Goal: Communication & Community: Share content

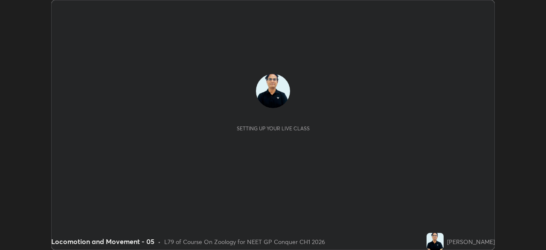
scroll to position [250, 546]
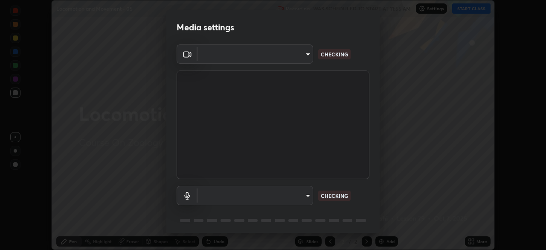
type input "1a0cd2fa9eaecc5464ce661d2c376d4f68bb2a1a8db1c3726163fcb70f995fb6"
type input "communications"
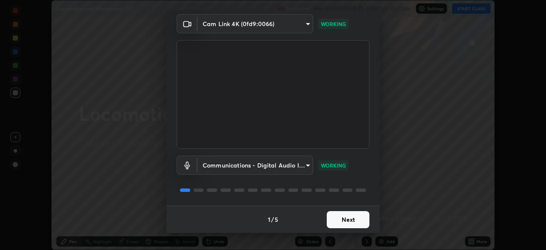
click at [352, 220] on button "Next" at bounding box center [348, 219] width 43 height 17
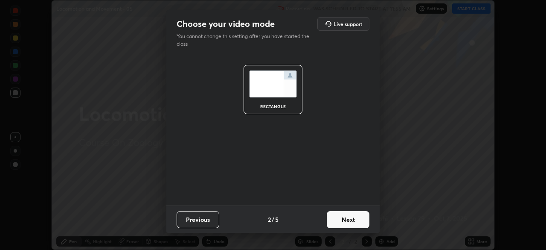
scroll to position [0, 0]
click at [352, 219] on button "Next" at bounding box center [348, 219] width 43 height 17
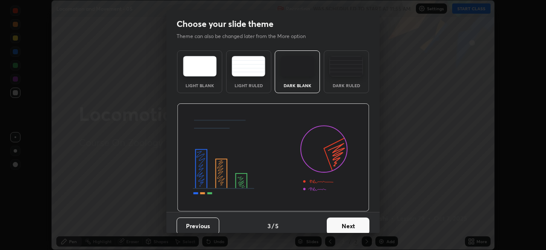
click at [352, 220] on button "Next" at bounding box center [348, 225] width 43 height 17
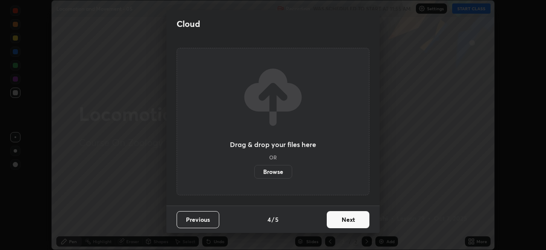
click at [354, 223] on button "Next" at bounding box center [348, 219] width 43 height 17
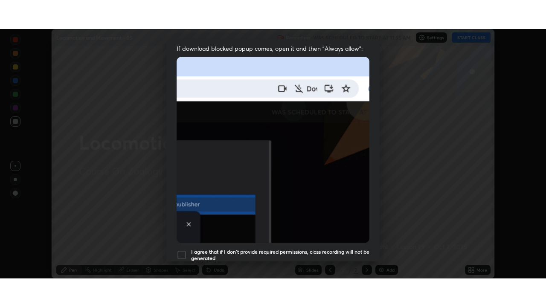
scroll to position [204, 0]
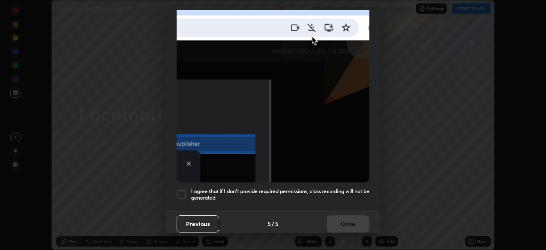
click at [181, 189] on div at bounding box center [182, 194] width 10 height 10
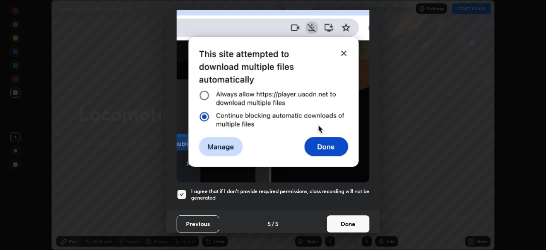
click at [338, 218] on button "Done" at bounding box center [348, 223] width 43 height 17
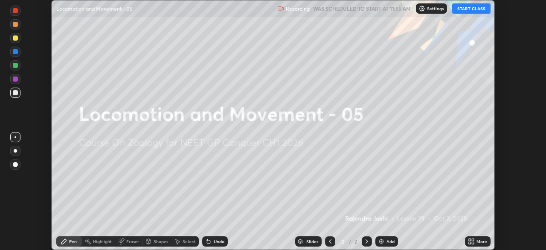
click at [475, 8] on button "START CLASS" at bounding box center [471, 8] width 38 height 10
click at [470, 239] on icon at bounding box center [470, 239] width 2 height 2
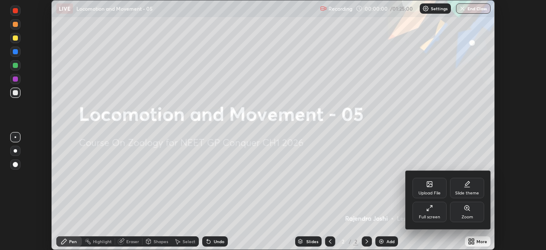
click at [431, 209] on icon at bounding box center [429, 207] width 7 height 7
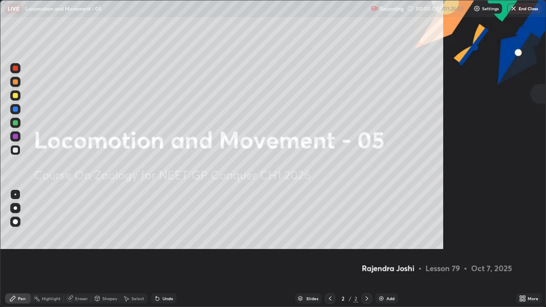
scroll to position [307, 546]
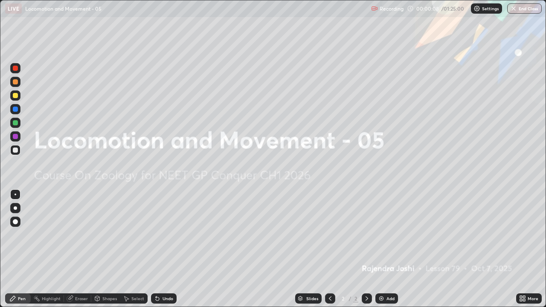
click at [381, 249] on img at bounding box center [381, 298] width 7 height 7
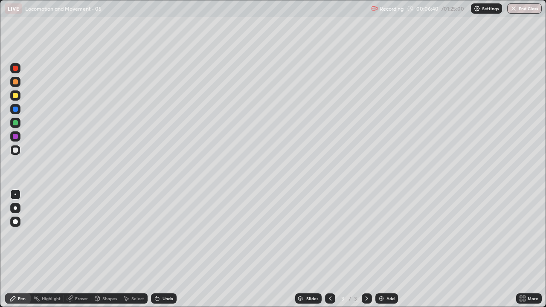
click at [383, 249] on img at bounding box center [381, 298] width 7 height 7
click at [15, 208] on div at bounding box center [15, 207] width 3 height 3
click at [15, 124] on div at bounding box center [15, 122] width 5 height 5
click at [165, 249] on div "Undo" at bounding box center [168, 298] width 11 height 4
click at [165, 249] on div "Undo" at bounding box center [164, 298] width 26 height 10
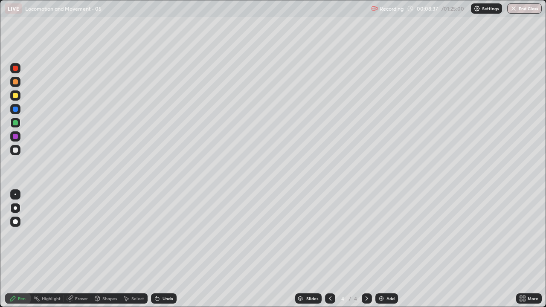
click at [165, 249] on div "Undo" at bounding box center [164, 298] width 26 height 10
click at [166, 249] on div "Undo" at bounding box center [164, 298] width 26 height 10
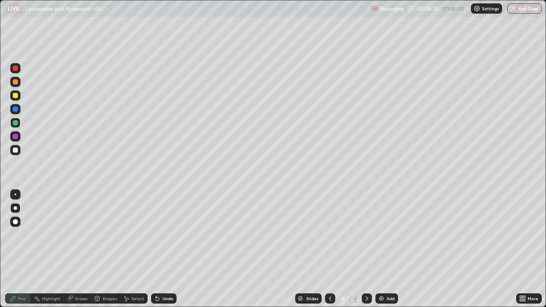
click at [165, 249] on div "Undo" at bounding box center [164, 298] width 26 height 10
click at [166, 249] on div "Undo" at bounding box center [164, 298] width 26 height 10
click at [15, 151] on div at bounding box center [15, 150] width 5 height 5
click at [17, 95] on div at bounding box center [15, 95] width 5 height 5
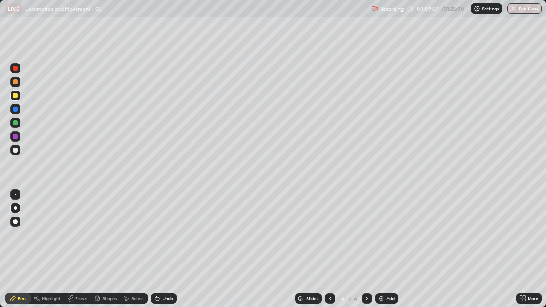
click at [14, 152] on div at bounding box center [15, 150] width 5 height 5
click at [15, 194] on div at bounding box center [16, 195] width 2 height 2
click at [14, 123] on div at bounding box center [15, 122] width 5 height 5
click at [15, 208] on div at bounding box center [15, 207] width 3 height 3
click at [17, 109] on div at bounding box center [15, 109] width 5 height 5
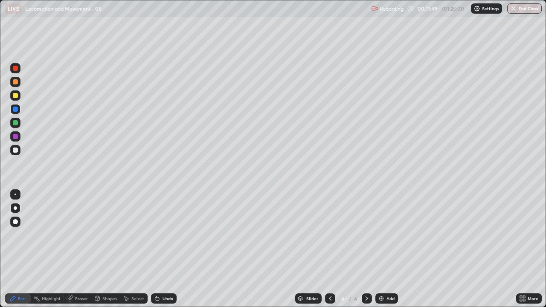
click at [329, 249] on icon at bounding box center [330, 298] width 7 height 7
click at [14, 149] on div at bounding box center [15, 150] width 5 height 5
click at [17, 111] on div at bounding box center [15, 109] width 10 height 10
click at [16, 97] on div at bounding box center [15, 95] width 5 height 5
click at [17, 110] on div at bounding box center [15, 109] width 5 height 5
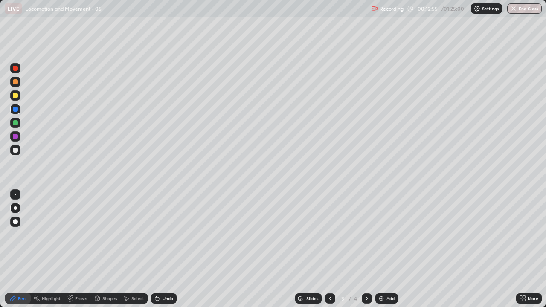
click at [16, 150] on div at bounding box center [15, 150] width 5 height 5
click at [14, 96] on div at bounding box center [15, 95] width 5 height 5
click at [366, 249] on icon at bounding box center [366, 298] width 7 height 7
click at [79, 249] on div "Eraser" at bounding box center [81, 298] width 13 height 4
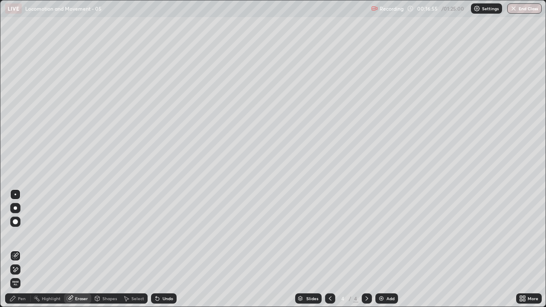
click at [17, 249] on div "Pen" at bounding box center [18, 298] width 26 height 10
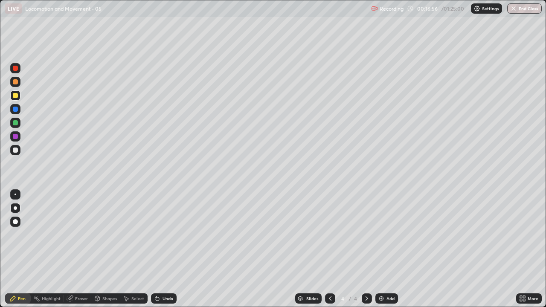
click at [109, 249] on div "Shapes" at bounding box center [109, 298] width 15 height 4
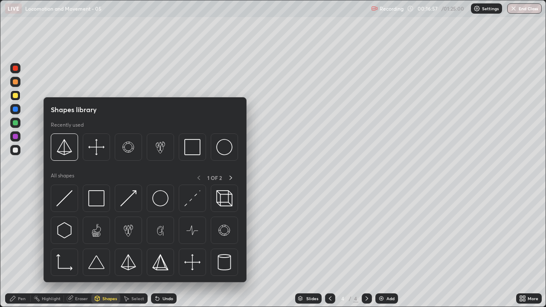
click at [76, 249] on div "Eraser" at bounding box center [81, 298] width 13 height 4
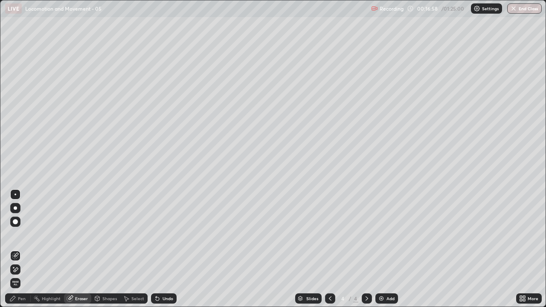
click at [55, 249] on div "Highlight" at bounding box center [51, 298] width 19 height 4
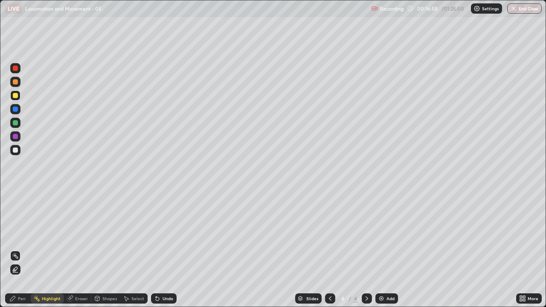
click at [80, 249] on div "Eraser" at bounding box center [81, 298] width 13 height 4
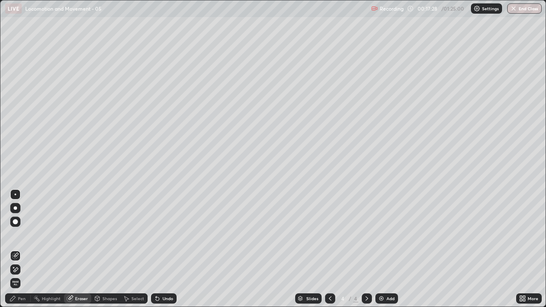
click at [20, 249] on div "Pen" at bounding box center [22, 298] width 8 height 4
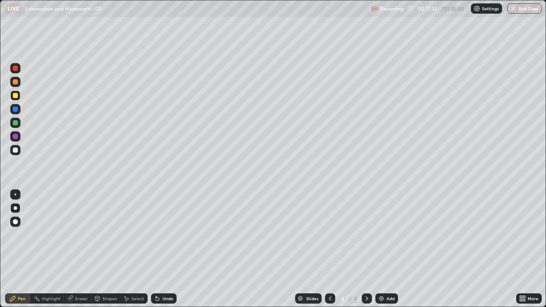
click at [16, 149] on div at bounding box center [15, 150] width 5 height 5
click at [16, 95] on div at bounding box center [15, 95] width 5 height 5
click at [77, 249] on div "Eraser" at bounding box center [81, 298] width 13 height 4
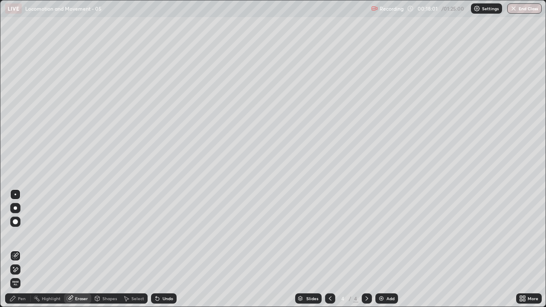
click at [17, 249] on div "Pen" at bounding box center [18, 298] width 26 height 10
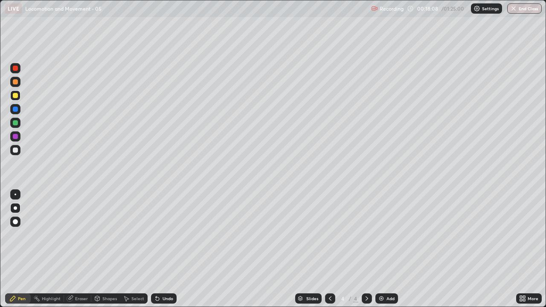
click at [13, 108] on div at bounding box center [15, 109] width 5 height 5
click at [15, 194] on div at bounding box center [16, 195] width 2 height 2
click at [15, 153] on div at bounding box center [15, 150] width 10 height 10
click at [329, 249] on icon at bounding box center [330, 298] width 7 height 7
click at [366, 249] on icon at bounding box center [366, 298] width 7 height 7
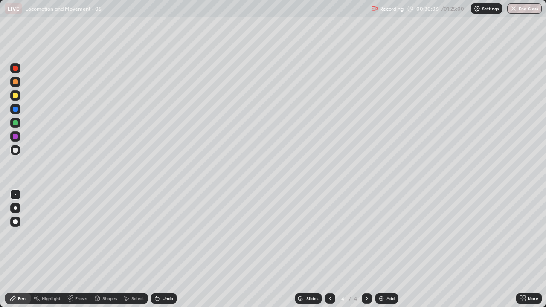
click at [15, 122] on div at bounding box center [15, 122] width 5 height 5
click at [329, 249] on icon at bounding box center [330, 298] width 7 height 7
click at [366, 249] on icon at bounding box center [366, 298] width 7 height 7
click at [382, 249] on img at bounding box center [381, 298] width 7 height 7
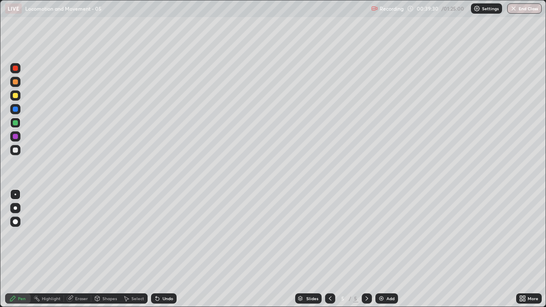
click at [174, 249] on div "Undo" at bounding box center [164, 298] width 26 height 10
click at [175, 249] on div "Undo" at bounding box center [164, 298] width 26 height 10
click at [173, 249] on div "Undo" at bounding box center [164, 298] width 26 height 10
click at [171, 249] on div "Undo" at bounding box center [168, 298] width 11 height 4
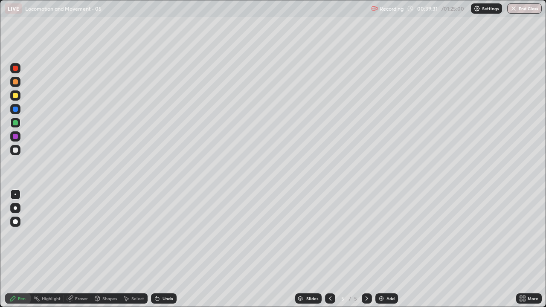
click at [170, 249] on div "Undo" at bounding box center [168, 298] width 11 height 4
click at [169, 249] on div "Undo" at bounding box center [168, 298] width 11 height 4
click at [168, 249] on div "Undo" at bounding box center [168, 298] width 11 height 4
click at [167, 249] on div "Undo" at bounding box center [168, 298] width 11 height 4
click at [16, 224] on div at bounding box center [15, 222] width 10 height 10
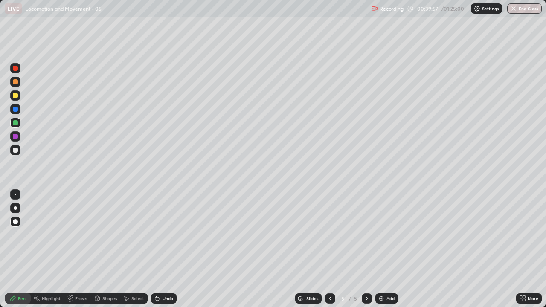
click at [17, 151] on div at bounding box center [15, 150] width 5 height 5
click at [382, 249] on img at bounding box center [381, 298] width 7 height 7
click at [15, 194] on div at bounding box center [16, 195] width 2 height 2
click at [15, 110] on div at bounding box center [15, 109] width 5 height 5
click at [17, 94] on div at bounding box center [15, 95] width 5 height 5
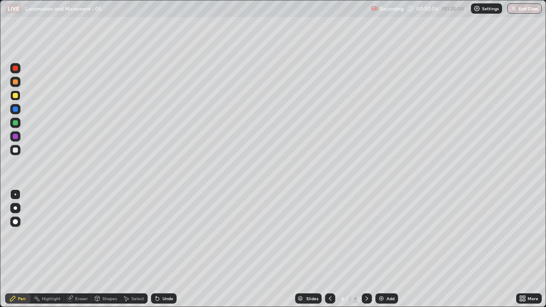
click at [169, 249] on div "Undo" at bounding box center [164, 298] width 26 height 10
click at [15, 70] on div at bounding box center [15, 68] width 5 height 5
click at [14, 155] on div at bounding box center [15, 150] width 10 height 10
click at [16, 122] on div at bounding box center [15, 122] width 5 height 5
click at [16, 219] on div at bounding box center [15, 222] width 10 height 10
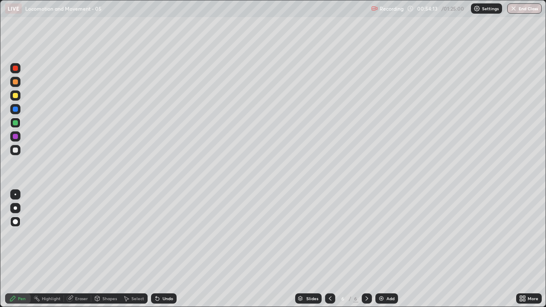
click at [15, 83] on div at bounding box center [15, 81] width 5 height 5
click at [16, 151] on div at bounding box center [15, 150] width 5 height 5
click at [165, 249] on div "Undo" at bounding box center [168, 298] width 11 height 4
click at [166, 249] on div "Undo" at bounding box center [168, 298] width 11 height 4
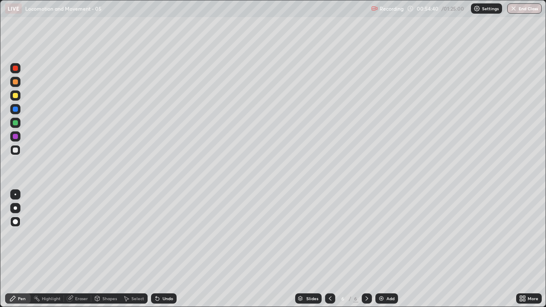
click at [166, 249] on div "Undo" at bounding box center [168, 298] width 11 height 4
click at [15, 194] on div at bounding box center [16, 195] width 2 height 2
click at [392, 249] on div "Add" at bounding box center [390, 298] width 8 height 4
click at [17, 138] on div at bounding box center [15, 136] width 5 height 5
click at [14, 151] on div at bounding box center [15, 150] width 5 height 5
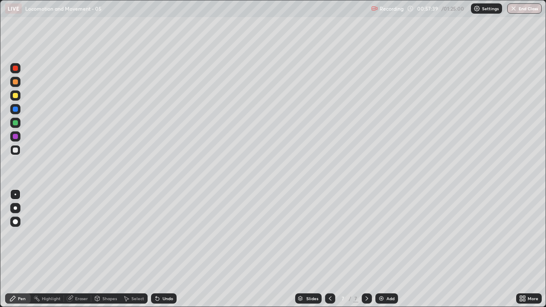
click at [163, 249] on div "Undo" at bounding box center [168, 298] width 11 height 4
click at [164, 249] on div "Undo" at bounding box center [168, 298] width 11 height 4
click at [15, 124] on div at bounding box center [15, 122] width 5 height 5
click at [172, 249] on div "Undo" at bounding box center [164, 298] width 26 height 10
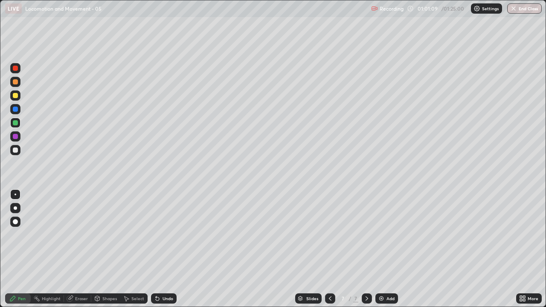
click at [171, 249] on div "Undo" at bounding box center [168, 298] width 11 height 4
click at [171, 249] on div "Undo" at bounding box center [164, 298] width 26 height 10
click at [168, 249] on div "Undo" at bounding box center [168, 298] width 11 height 4
click at [165, 249] on div "Undo" at bounding box center [168, 298] width 11 height 4
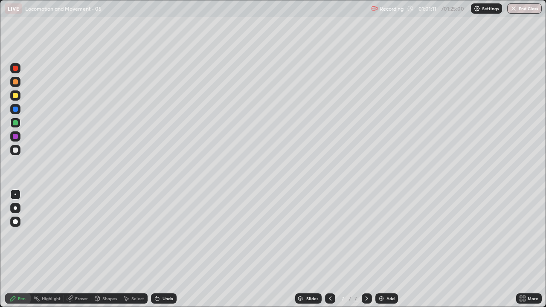
click at [165, 249] on div "Undo" at bounding box center [168, 298] width 11 height 4
click at [164, 249] on div "Undo" at bounding box center [168, 298] width 11 height 4
click at [386, 249] on div "Add" at bounding box center [390, 298] width 8 height 4
click at [166, 249] on div "Undo" at bounding box center [164, 298] width 26 height 10
click at [167, 249] on div "Undo" at bounding box center [168, 298] width 11 height 4
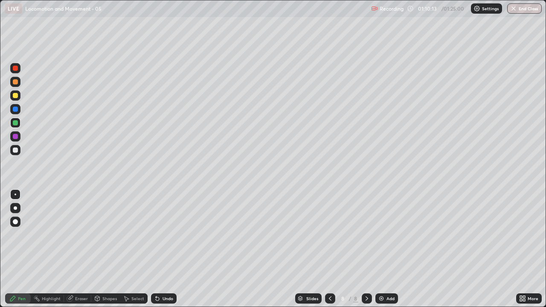
click at [167, 249] on div "Undo" at bounding box center [168, 298] width 11 height 4
click at [14, 150] on div at bounding box center [15, 150] width 5 height 5
click at [96, 249] on div "Shapes" at bounding box center [105, 298] width 29 height 17
click at [100, 249] on div "Shapes" at bounding box center [105, 298] width 29 height 17
click at [165, 249] on div "Undo" at bounding box center [168, 298] width 11 height 4
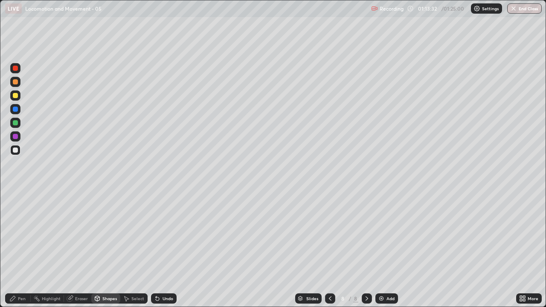
click at [165, 249] on div "Undo" at bounding box center [168, 298] width 11 height 4
click at [165, 249] on div "Undo" at bounding box center [164, 298] width 26 height 10
click at [167, 249] on div "Undo" at bounding box center [168, 298] width 11 height 4
click at [165, 249] on div "Undo" at bounding box center [168, 298] width 11 height 4
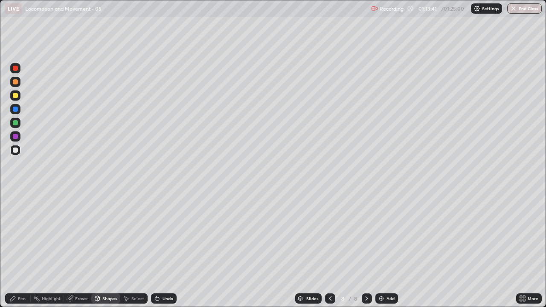
click at [164, 249] on div "Undo" at bounding box center [168, 298] width 11 height 4
click at [49, 249] on div "Highlight" at bounding box center [51, 298] width 19 height 4
click at [25, 249] on div "Pen" at bounding box center [22, 298] width 8 height 4
click at [169, 249] on div "Undo" at bounding box center [164, 298] width 26 height 10
click at [164, 249] on div "Undo" at bounding box center [168, 298] width 11 height 4
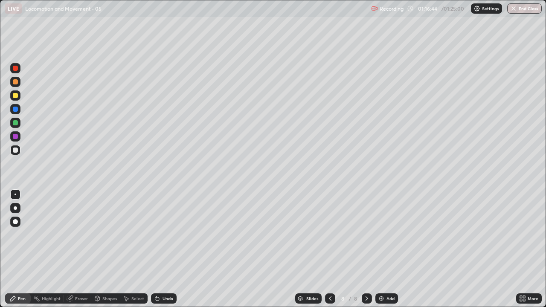
click at [15, 218] on div at bounding box center [15, 222] width 10 height 10
click at [15, 111] on div at bounding box center [15, 109] width 5 height 5
click at [15, 123] on div at bounding box center [15, 122] width 5 height 5
click at [15, 94] on div at bounding box center [15, 95] width 5 height 5
click at [15, 151] on div at bounding box center [15, 150] width 5 height 5
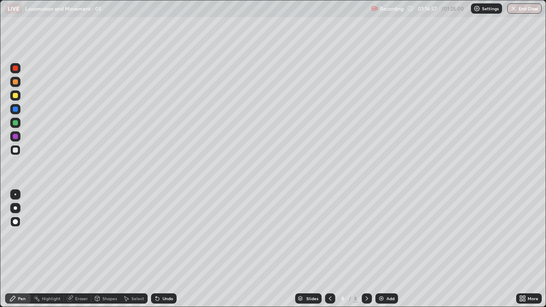
click at [14, 109] on div at bounding box center [15, 109] width 5 height 5
click at [15, 194] on div at bounding box center [16, 195] width 2 height 2
click at [15, 151] on div at bounding box center [15, 150] width 5 height 5
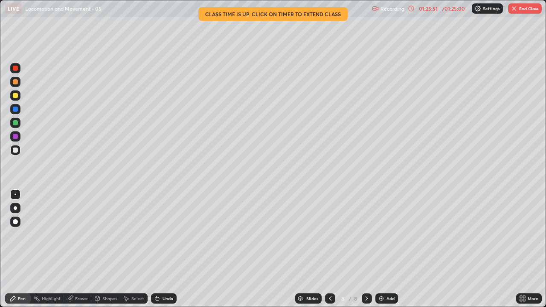
click at [524, 9] on button "End Class" at bounding box center [525, 8] width 34 height 10
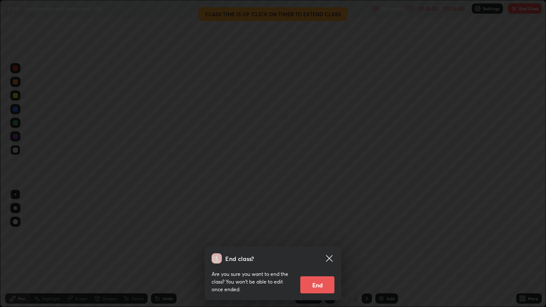
click at [319, 249] on button "End" at bounding box center [317, 284] width 34 height 17
